Goal: Task Accomplishment & Management: Complete application form

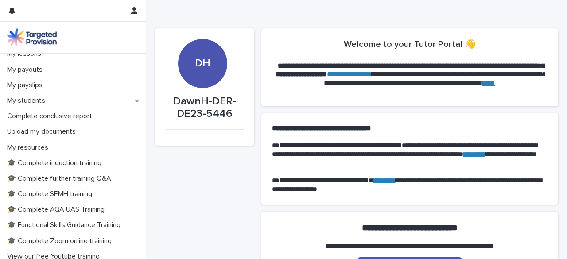
scroll to position [156, 0]
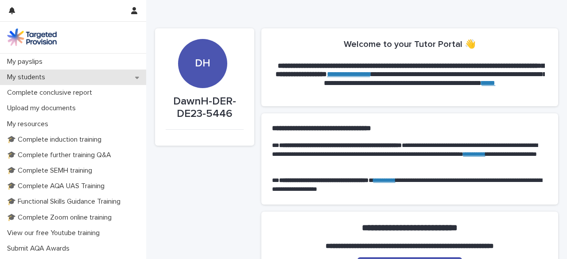
click at [134, 81] on div "My students" at bounding box center [73, 78] width 146 height 16
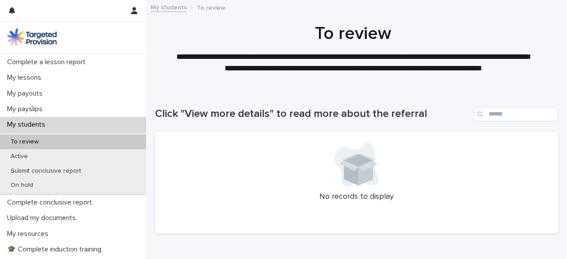
scroll to position [132, 0]
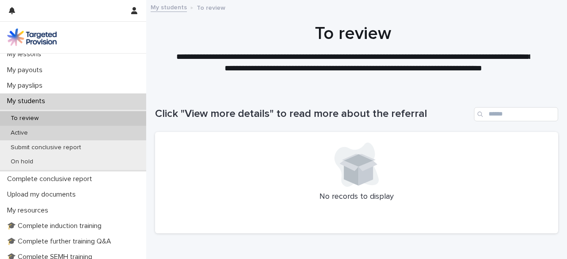
click at [59, 136] on div "Active" at bounding box center [73, 133] width 146 height 15
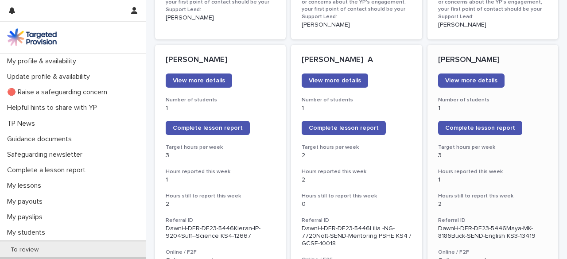
scroll to position [751, 0]
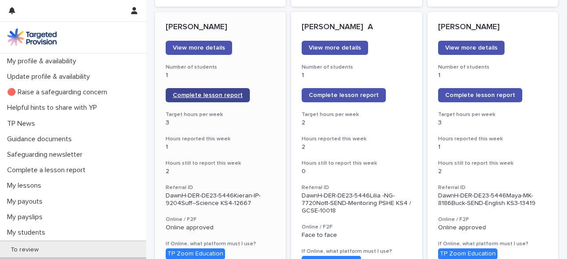
click at [227, 92] on span "Complete lesson report" at bounding box center [208, 95] width 70 height 6
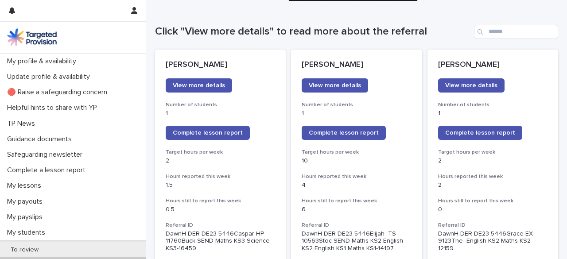
scroll to position [92, 0]
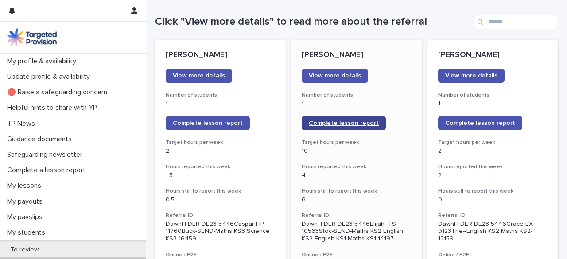
click at [342, 120] on span "Complete lesson report" at bounding box center [344, 123] width 70 height 6
